Goal: Obtain resource: Download file/media

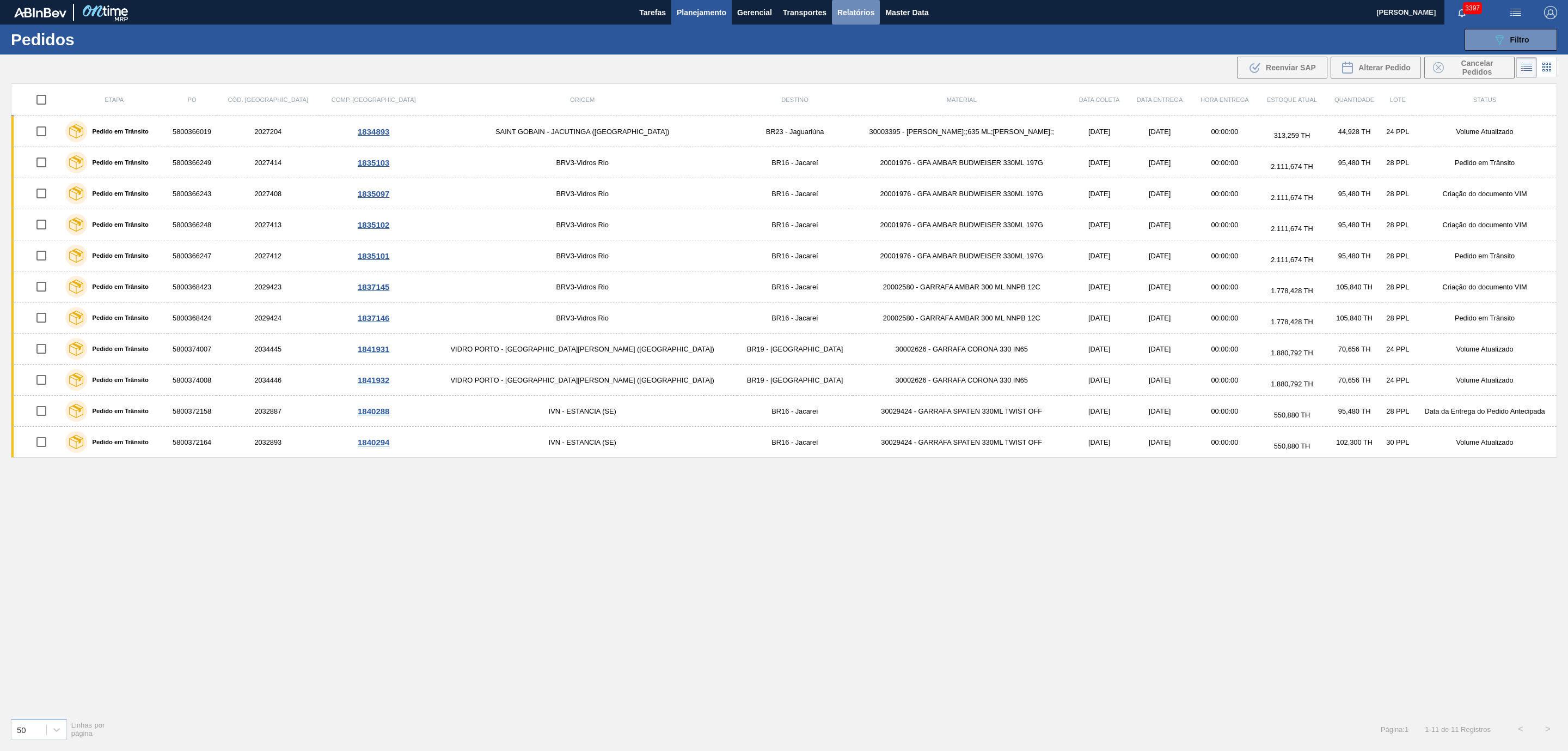
click at [837, 12] on button "Relatórios" at bounding box center [856, 12] width 48 height 24
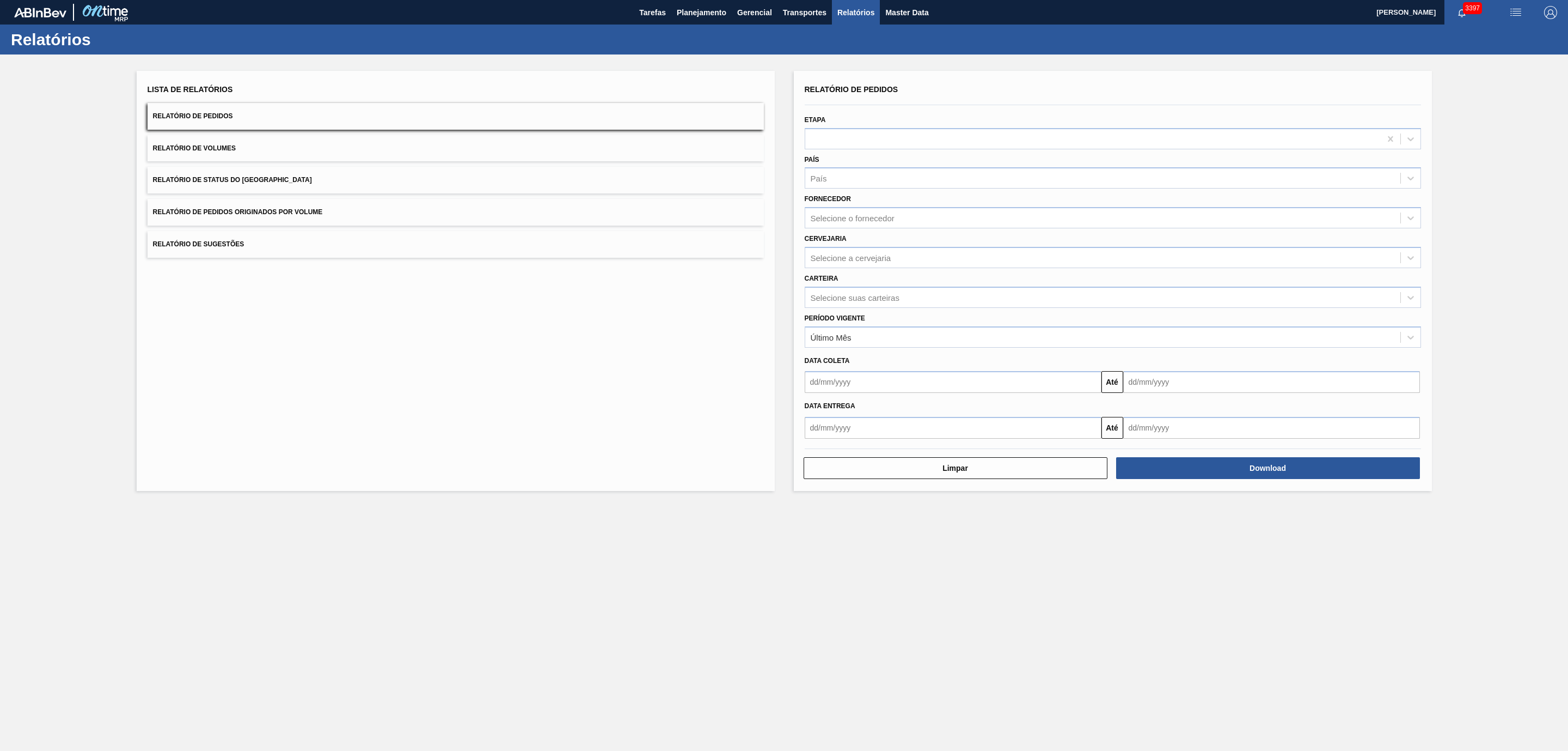
click at [236, 219] on button "Relatório de Pedidos Originados por Volume" at bounding box center [455, 212] width 617 height 27
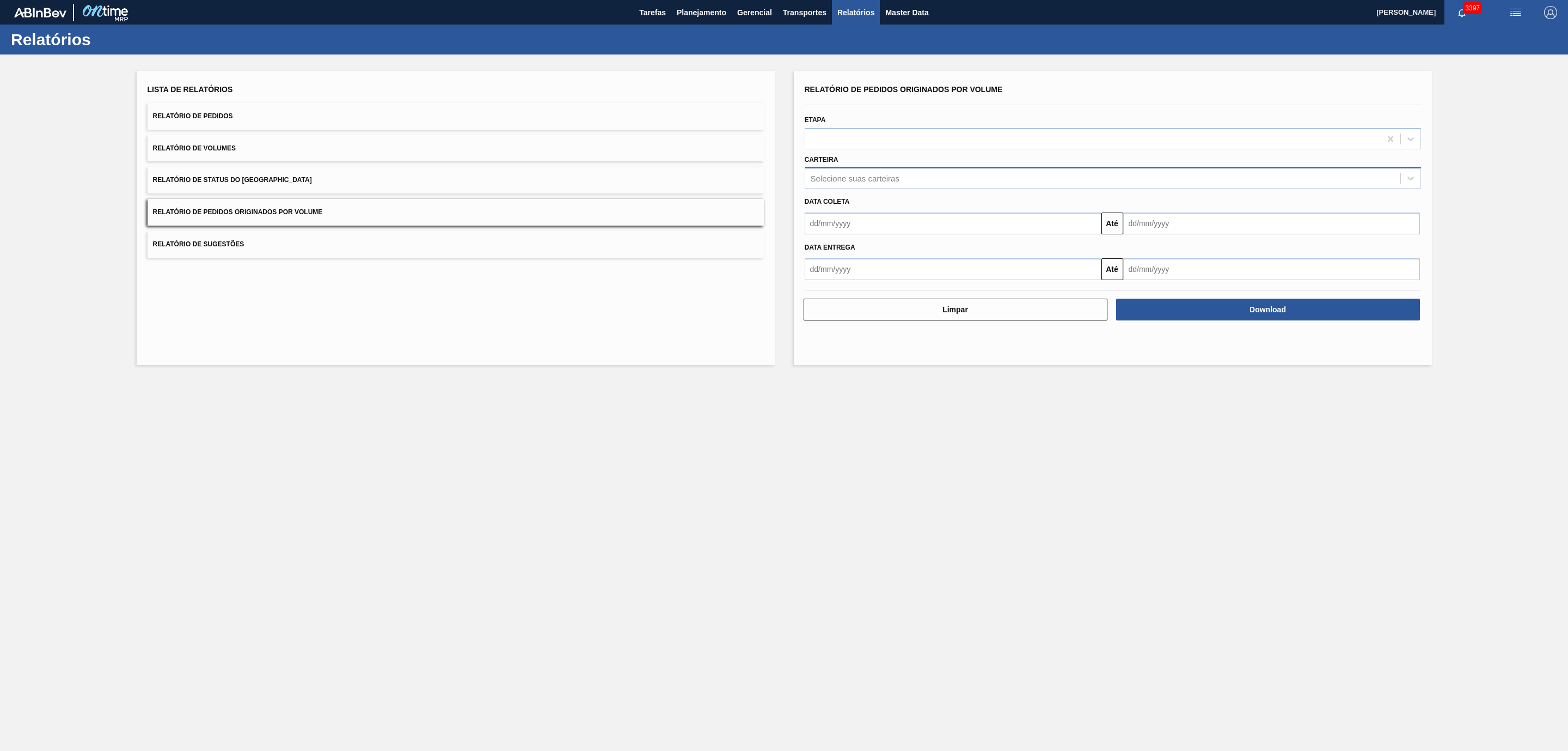
click at [864, 172] on div "Selecione suas carteiras" at bounding box center [1103, 178] width 595 height 16
type input "vidro"
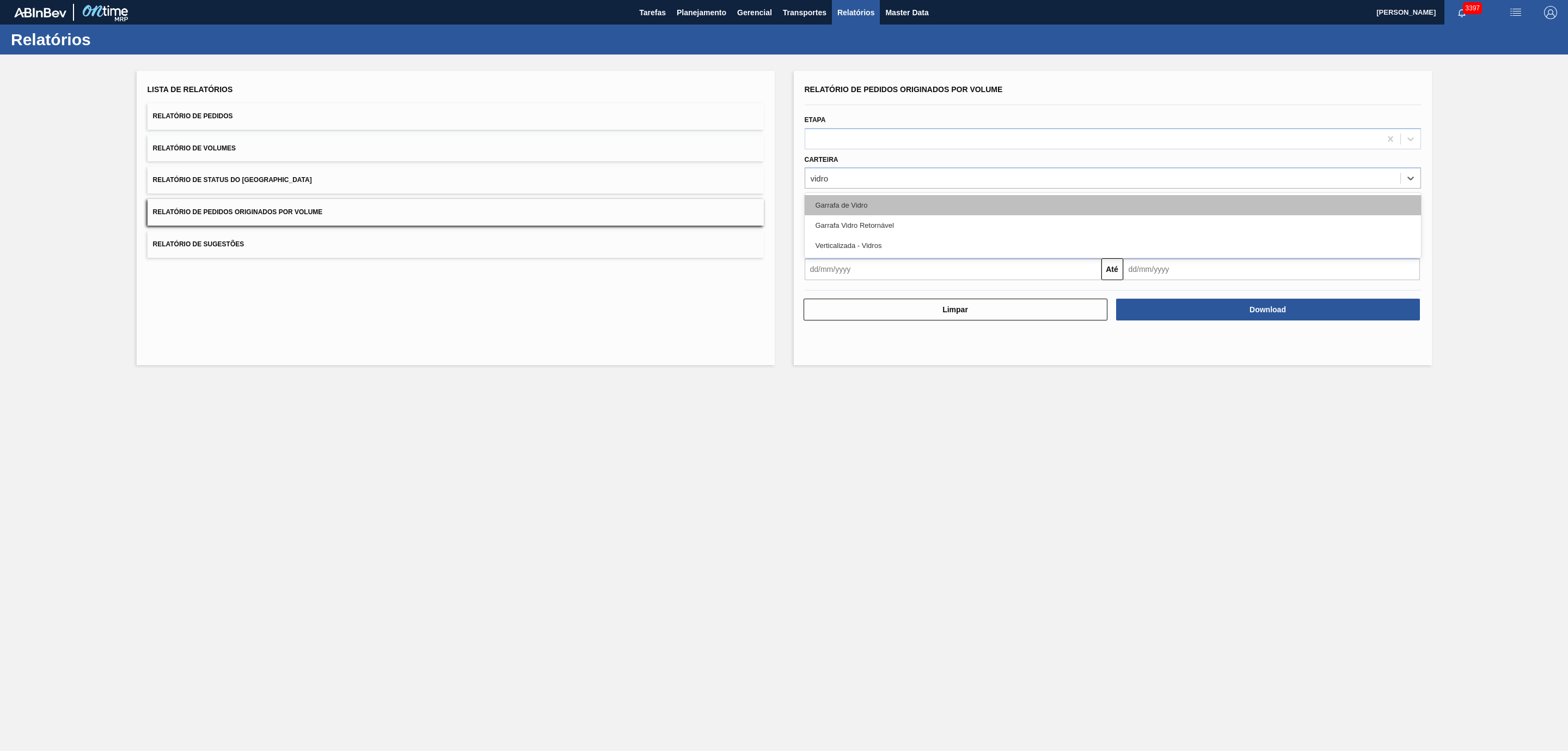
click at [864, 208] on div "Garrafa de Vidro" at bounding box center [1113, 205] width 617 height 20
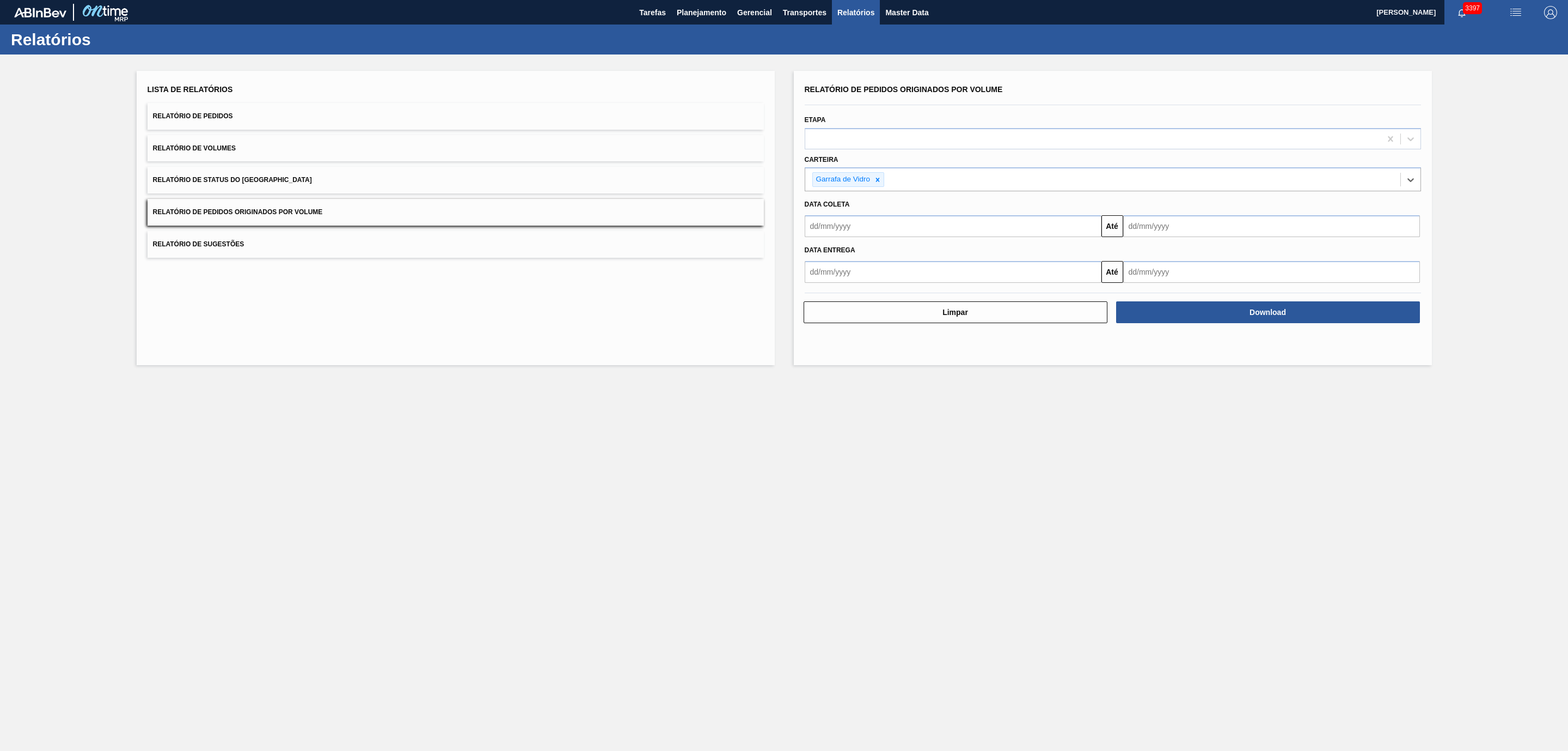
click at [863, 227] on input "text" at bounding box center [953, 226] width 296 height 22
drag, startPoint x: 840, startPoint y: 285, endPoint x: 858, endPoint y: 276, distance: 20.1
click at [840, 285] on div "1" at bounding box center [835, 287] width 15 height 15
type input "[DATE]"
click at [1141, 221] on input "text" at bounding box center [1271, 226] width 296 height 22
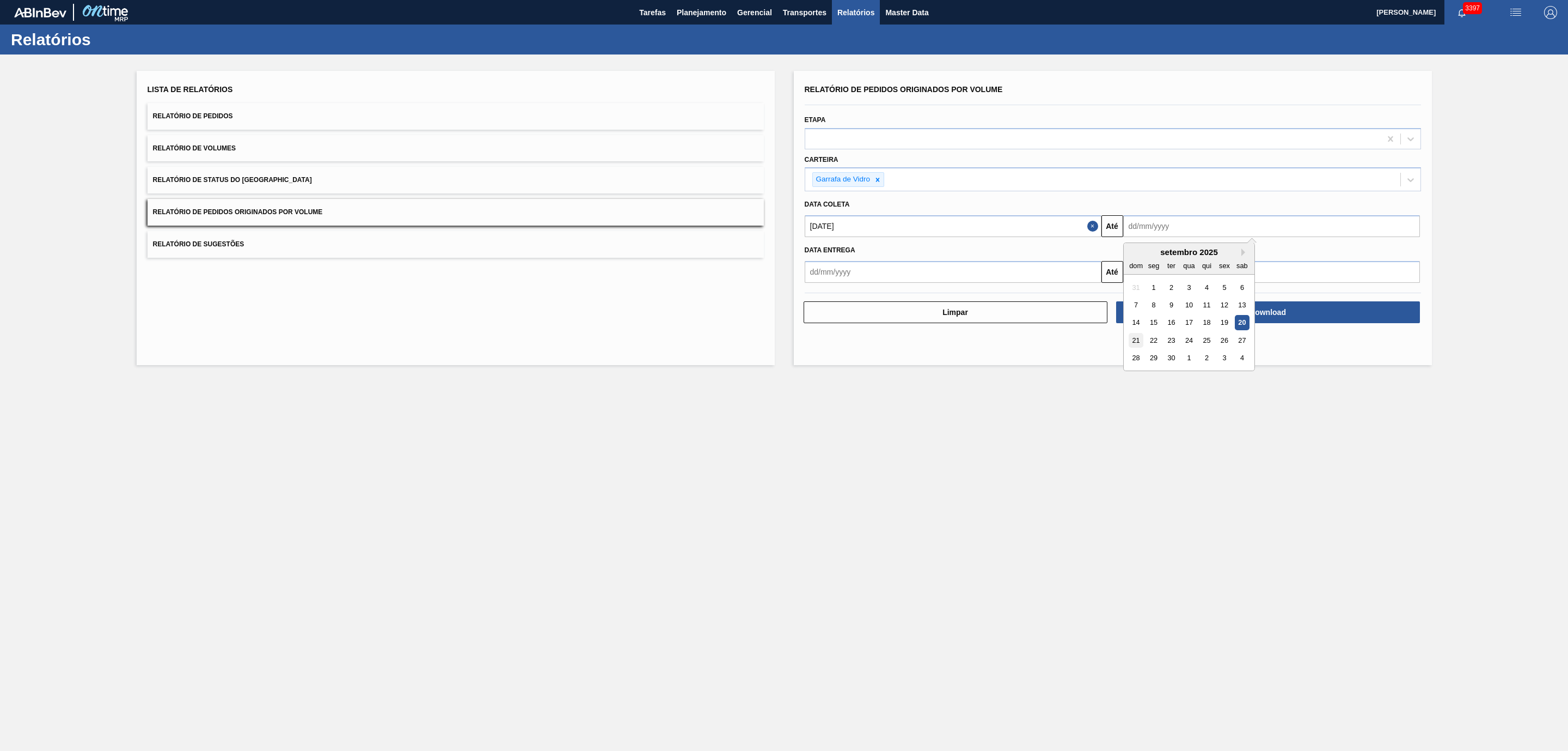
click at [1130, 340] on div "21" at bounding box center [1136, 340] width 15 height 15
type input "[DATE]"
click at [1220, 312] on button "Download" at bounding box center [1268, 312] width 304 height 22
